Goal: Information Seeking & Learning: Learn about a topic

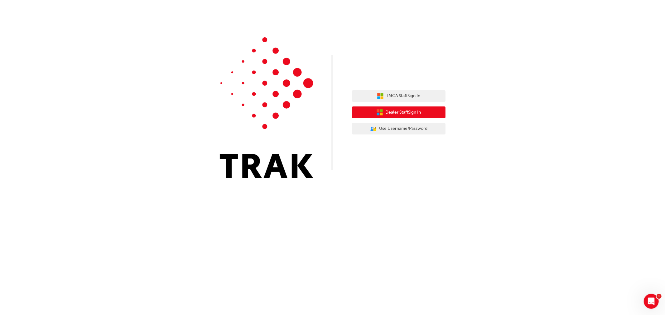
click at [400, 111] on span "Dealer Staff Sign In" at bounding box center [403, 112] width 36 height 7
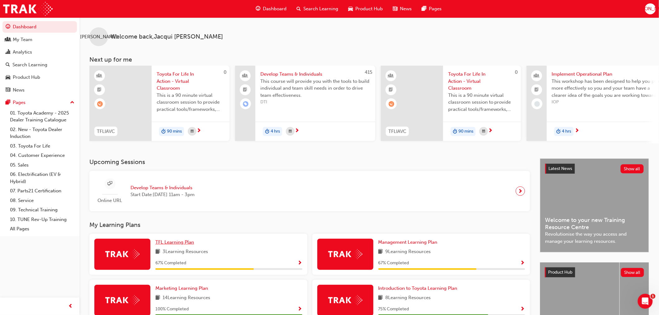
click at [178, 244] on span "TFL Learning Plan" at bounding box center [174, 243] width 39 height 6
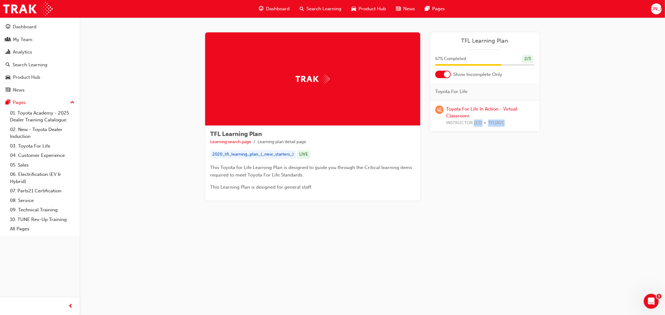
drag, startPoint x: 475, startPoint y: 122, endPoint x: 526, endPoint y: 132, distance: 52.4
click at [526, 132] on div "Learning Plan TFL Learning Plan 67 % Completed 2 / 3 Show Incomplete Only Toyot…" at bounding box center [484, 116] width 109 height 168
click at [476, 149] on div "Learning Plan TFL Learning Plan 67 % Completed 2 / 3 Show Incomplete Only Toyot…" at bounding box center [484, 116] width 109 height 168
click at [453, 177] on div "Learning Plan TFL Learning Plan 67 % Completed 2 / 3 Show Incomplete Only Toyot…" at bounding box center [484, 116] width 109 height 168
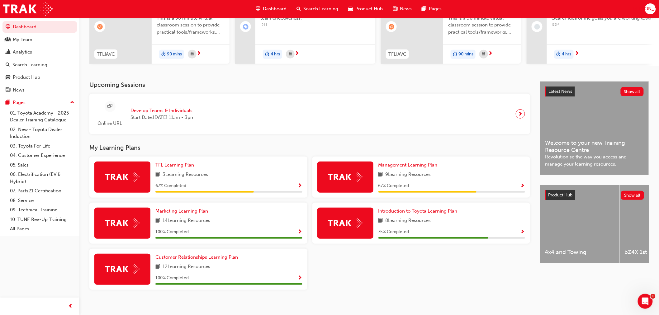
scroll to position [84, 0]
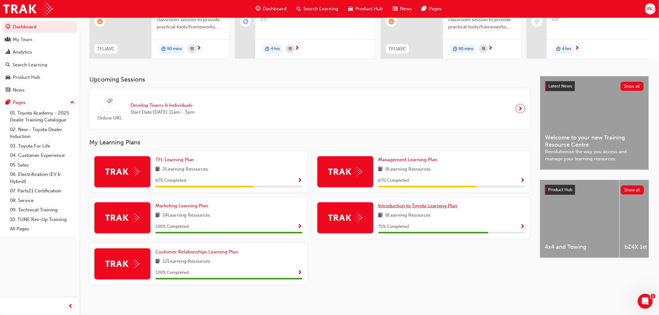
click at [388, 204] on span "Introduction to Toyota Learning Plan" at bounding box center [418, 206] width 79 height 6
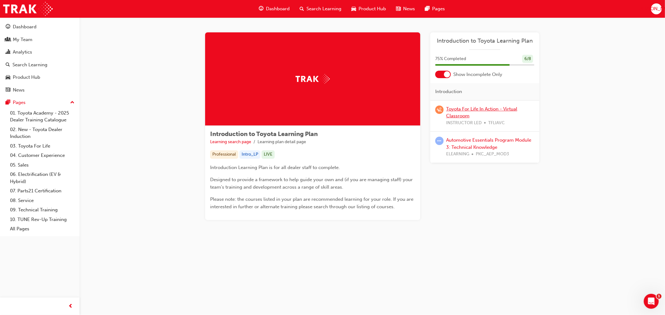
click at [458, 114] on link "Toyota For Life In Action - Virtual Classroom" at bounding box center [481, 112] width 71 height 13
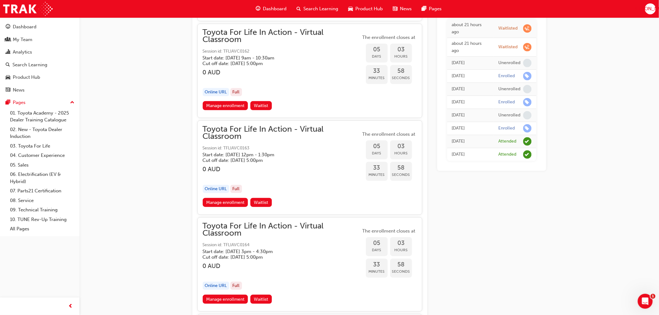
scroll to position [1163, 0]
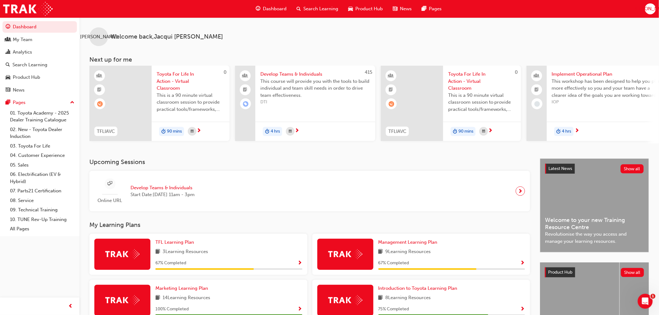
click at [237, 51] on div "JO Welcome back , [PERSON_NAME] Next up for me 0 TFLIAVC Toyota For Life In Act…" at bounding box center [369, 80] width 580 height 126
click at [230, 217] on div "Upcoming Sessions Online URL Develop Teams & Individuals Start Date: [DATE] 11a…" at bounding box center [314, 270] width 451 height 223
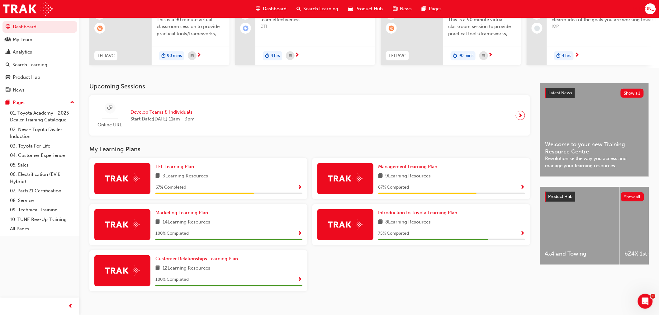
scroll to position [84, 0]
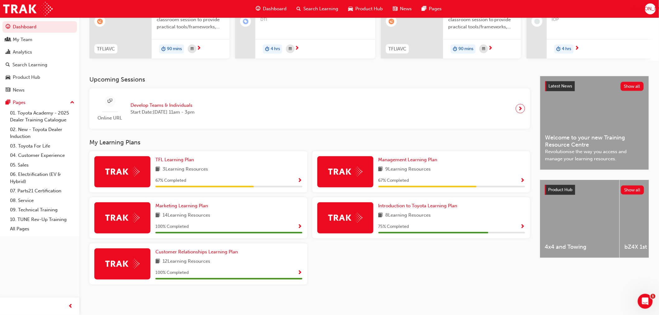
click at [366, 269] on div "TFL Learning Plan 3 Learning Resources 67 % Completed Management Learning Plan …" at bounding box center [310, 220] width 446 height 138
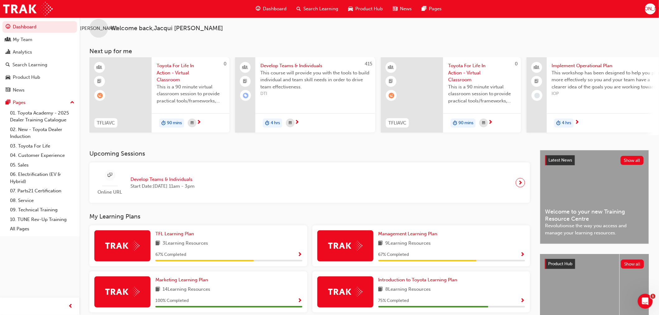
scroll to position [0, 0]
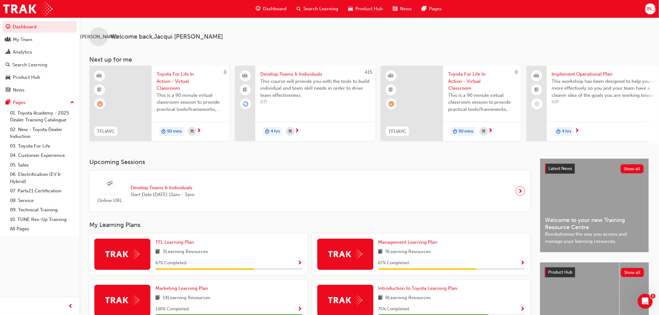
click at [101, 105] on span "learningRecordVerb_WAITLIST-icon" at bounding box center [100, 104] width 6 height 6
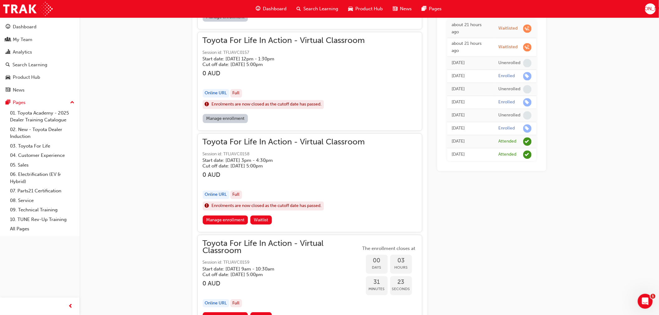
scroll to position [737, 0]
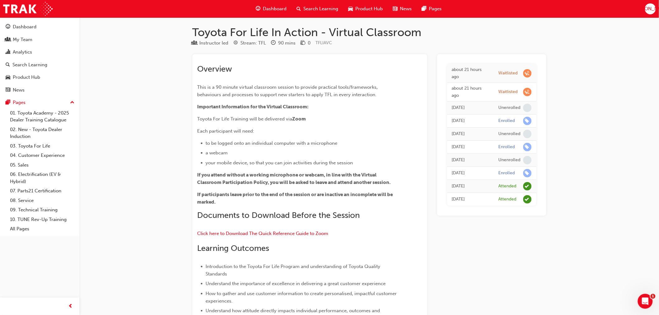
scroll to position [0, 0]
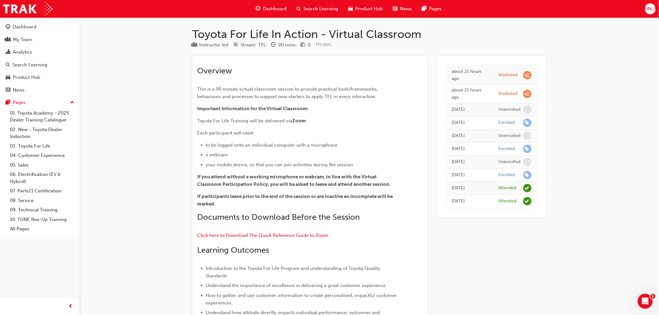
drag, startPoint x: 606, startPoint y: 80, endPoint x: 420, endPoint y: 55, distance: 187.8
